Goal: Find specific page/section: Find specific page/section

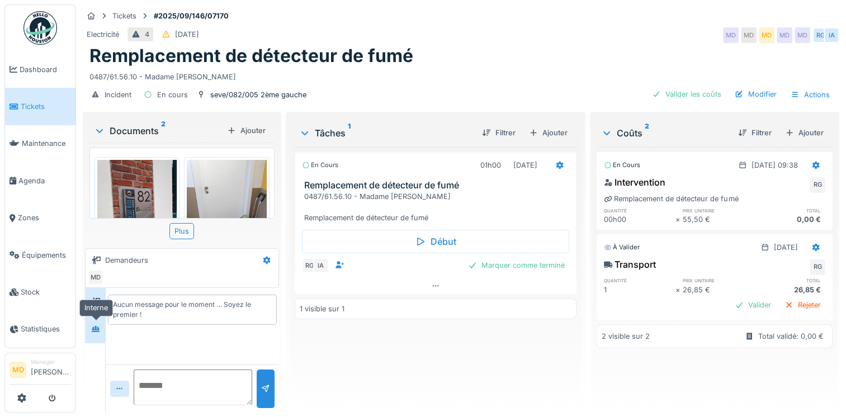
click at [96, 325] on icon at bounding box center [95, 328] width 9 height 7
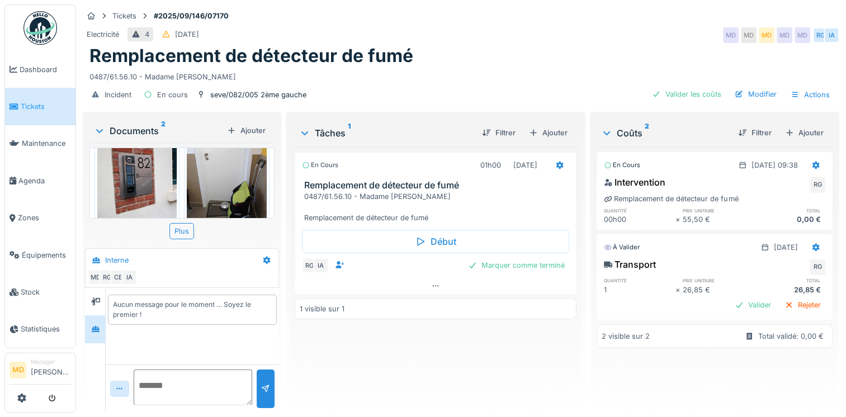
scroll to position [63, 0]
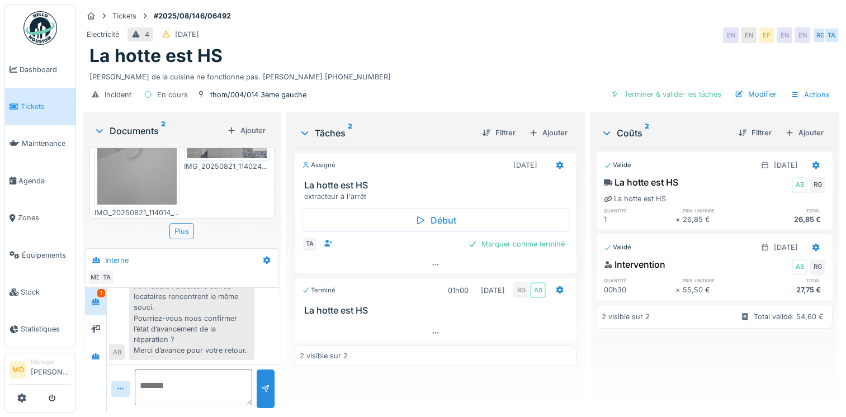
scroll to position [63, 0]
click at [96, 332] on icon at bounding box center [95, 328] width 9 height 7
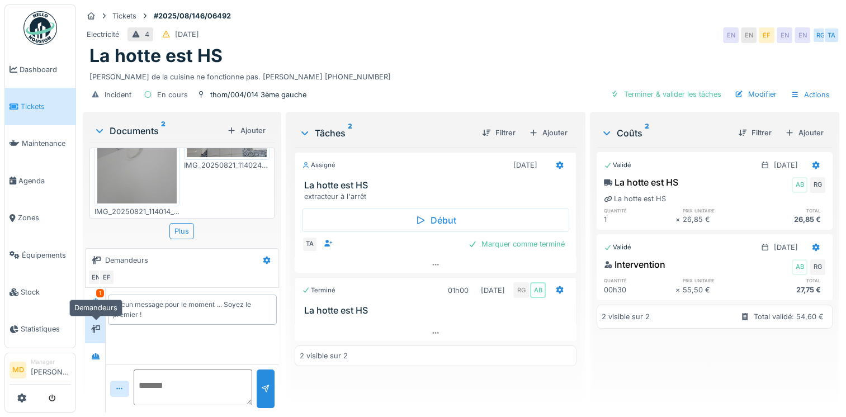
scroll to position [0, 0]
click at [101, 308] on div at bounding box center [95, 301] width 17 height 18
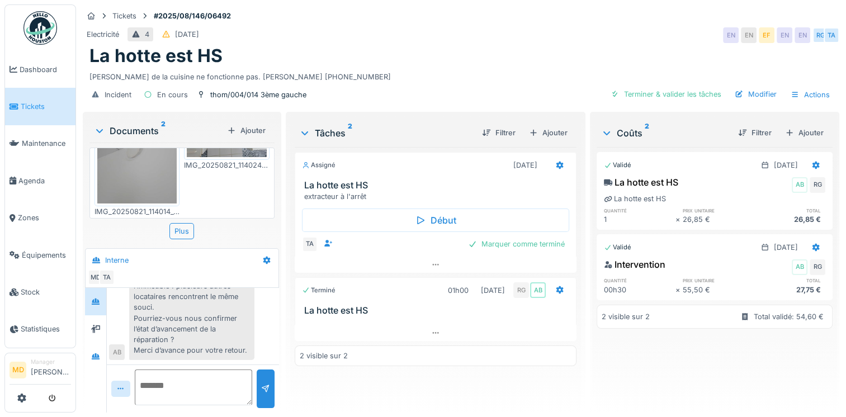
scroll to position [229, 0]
